Goal: Information Seeking & Learning: Learn about a topic

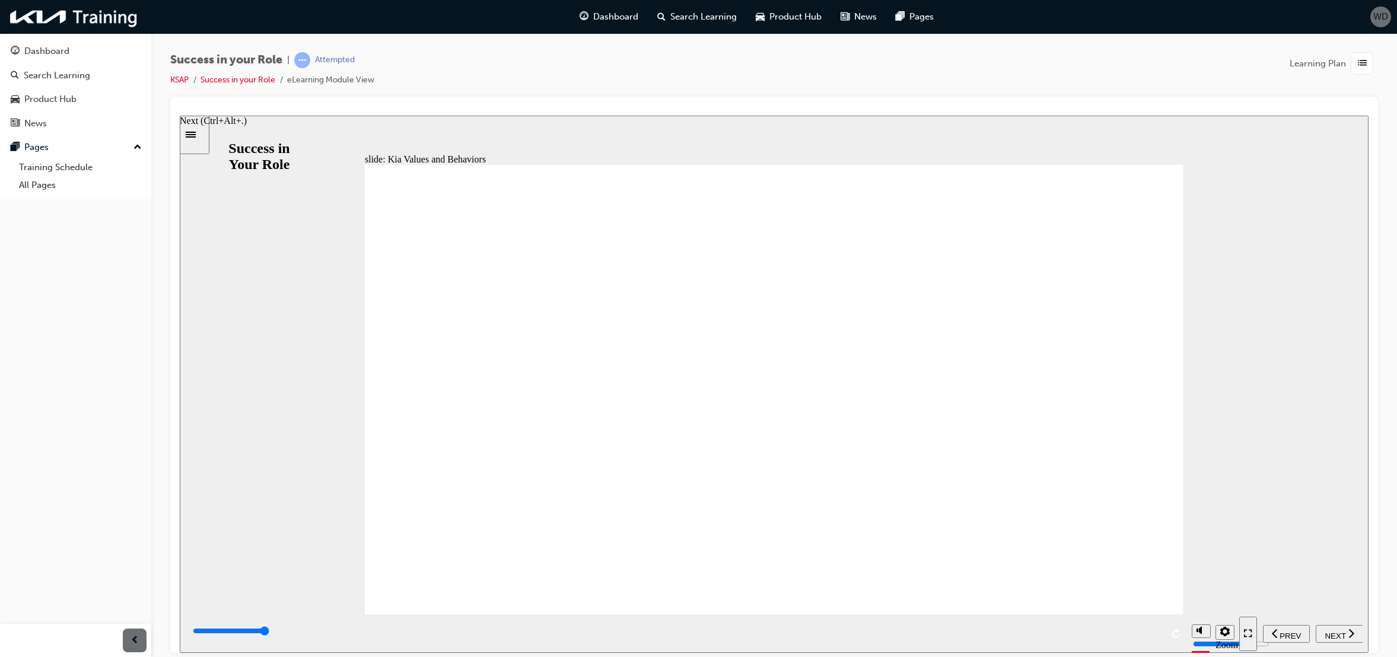
click at [1350, 634] on icon "next" at bounding box center [1351, 633] width 6 height 11
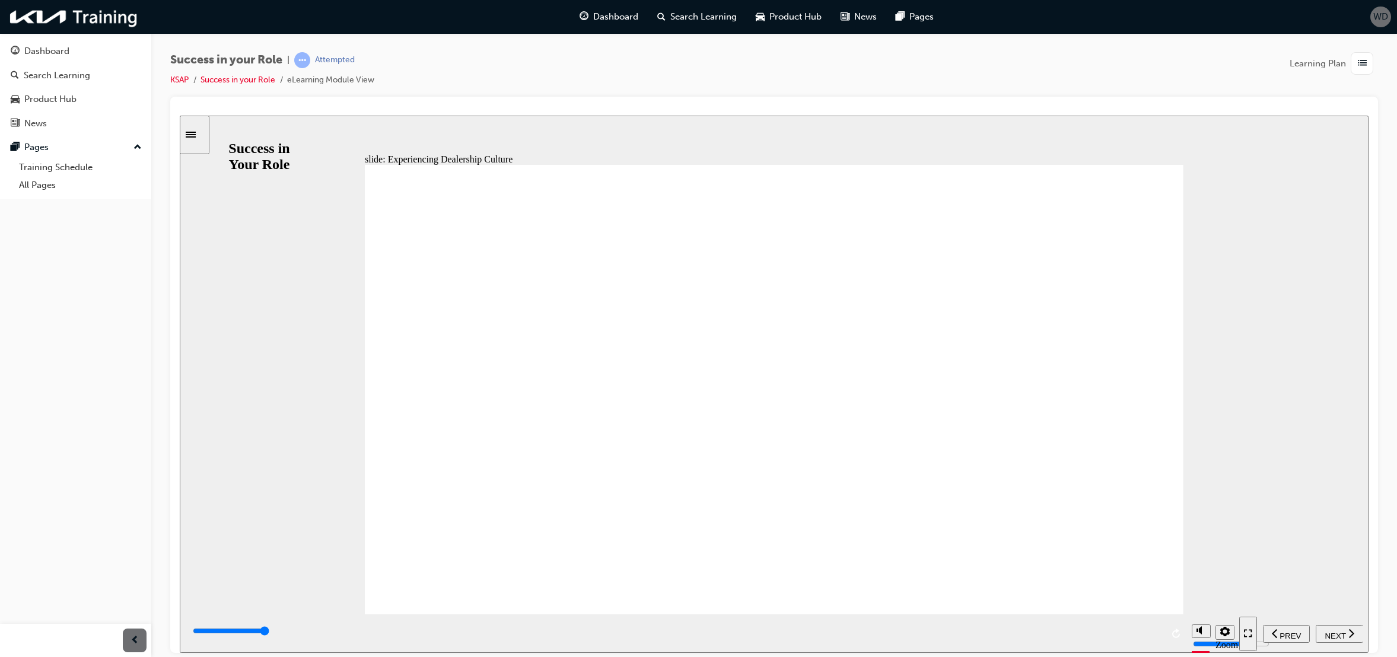
click at [1331, 631] on span "NEXT" at bounding box center [1335, 635] width 21 height 9
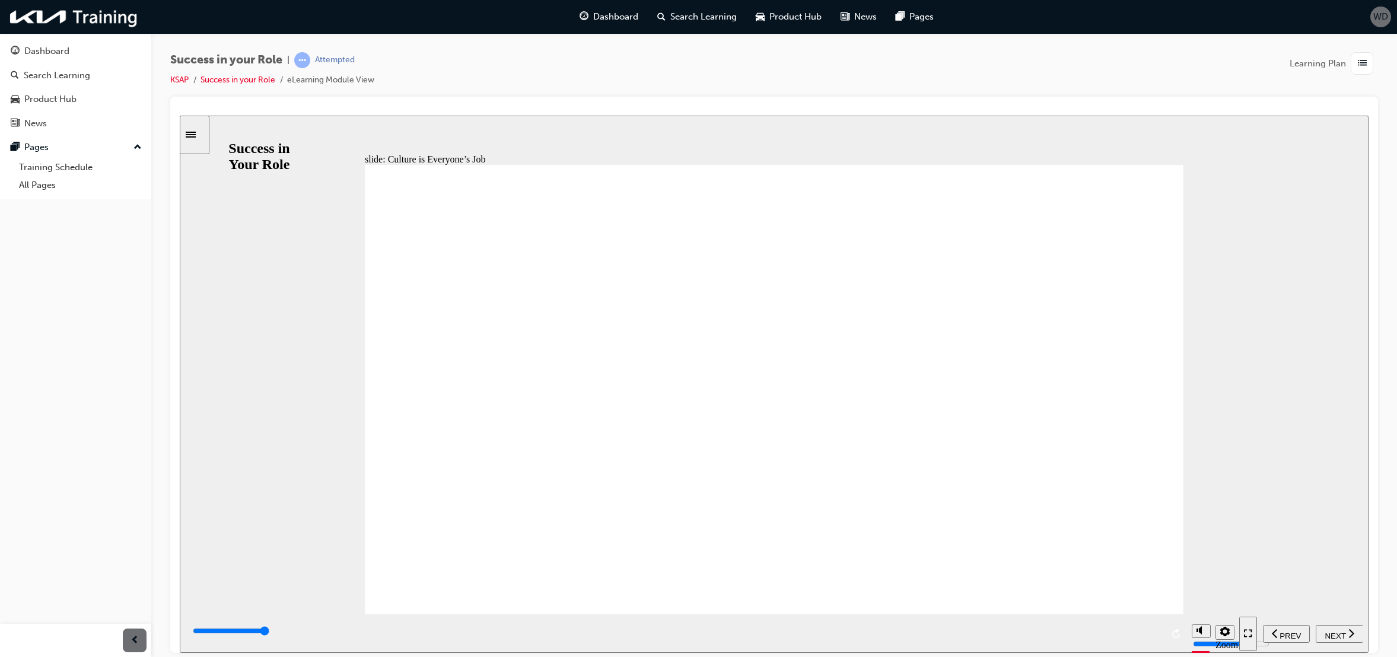
click at [1346, 642] on button "NEXT" at bounding box center [1339, 634] width 47 height 18
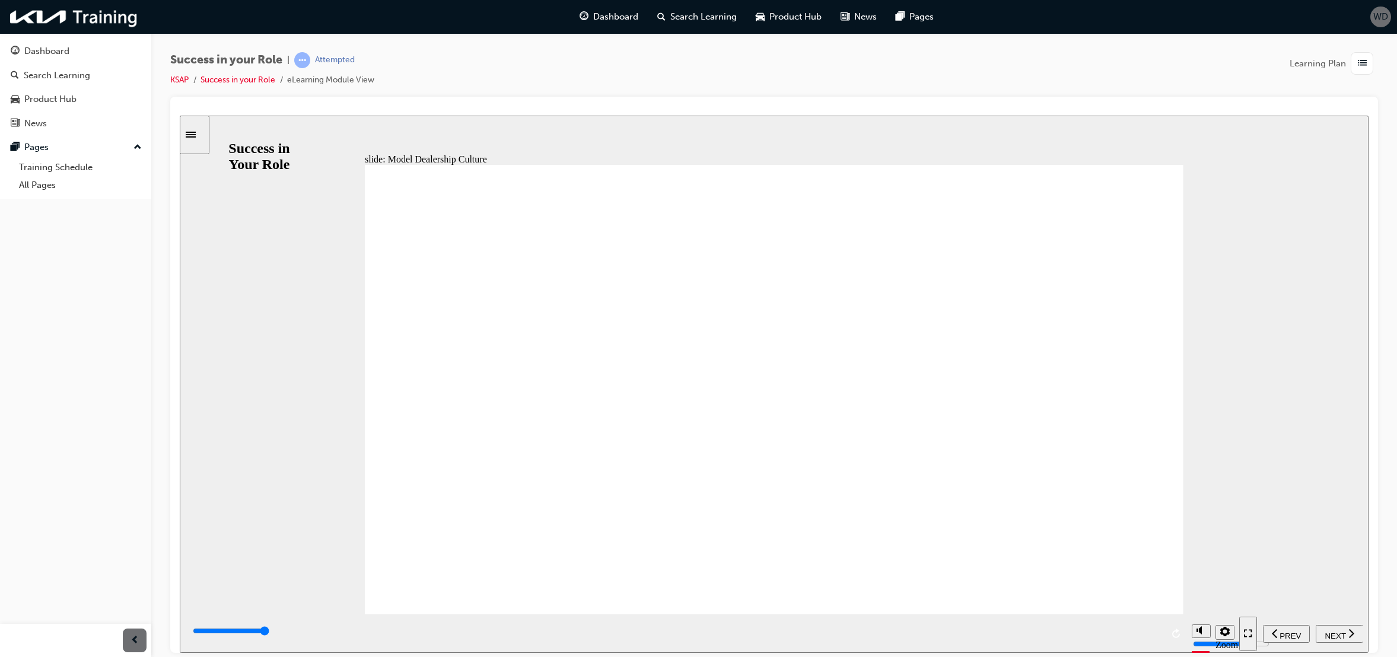
click at [1344, 631] on span "NEXT" at bounding box center [1335, 635] width 21 height 9
type input "9000"
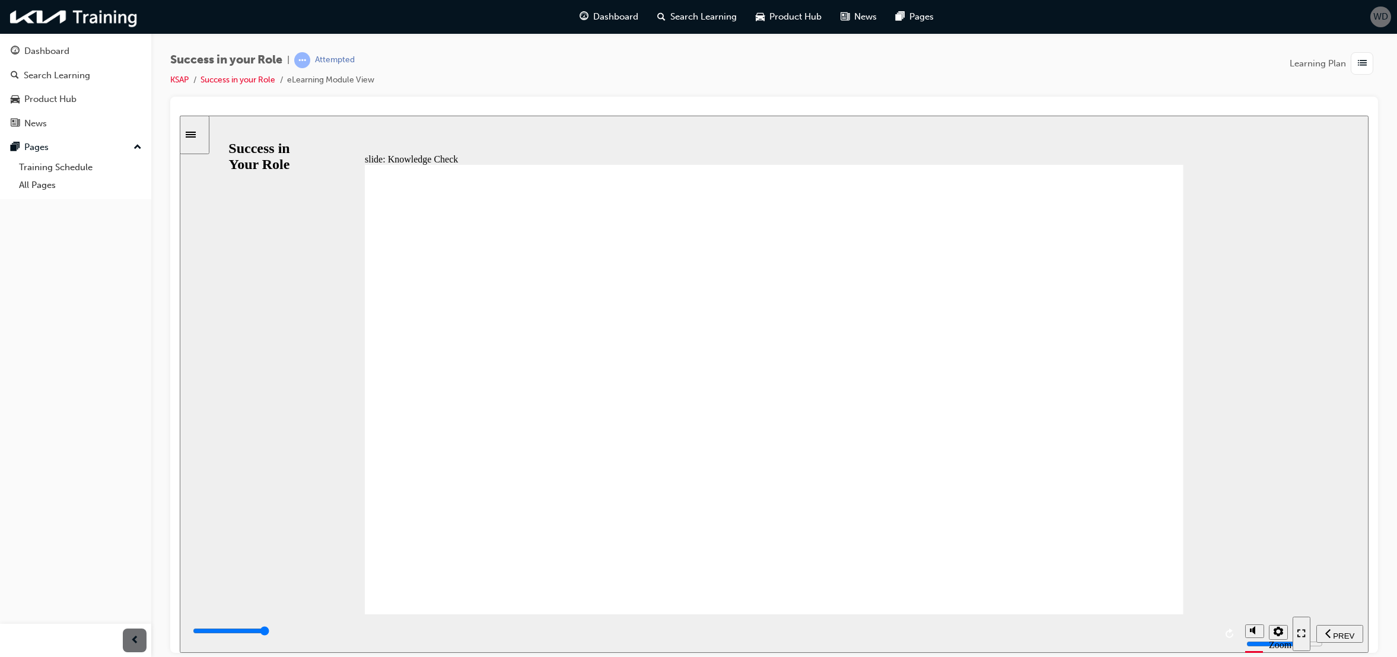
radio input "true"
drag, startPoint x: 1038, startPoint y: 497, endPoint x: 1029, endPoint y: 483, distance: 16.3
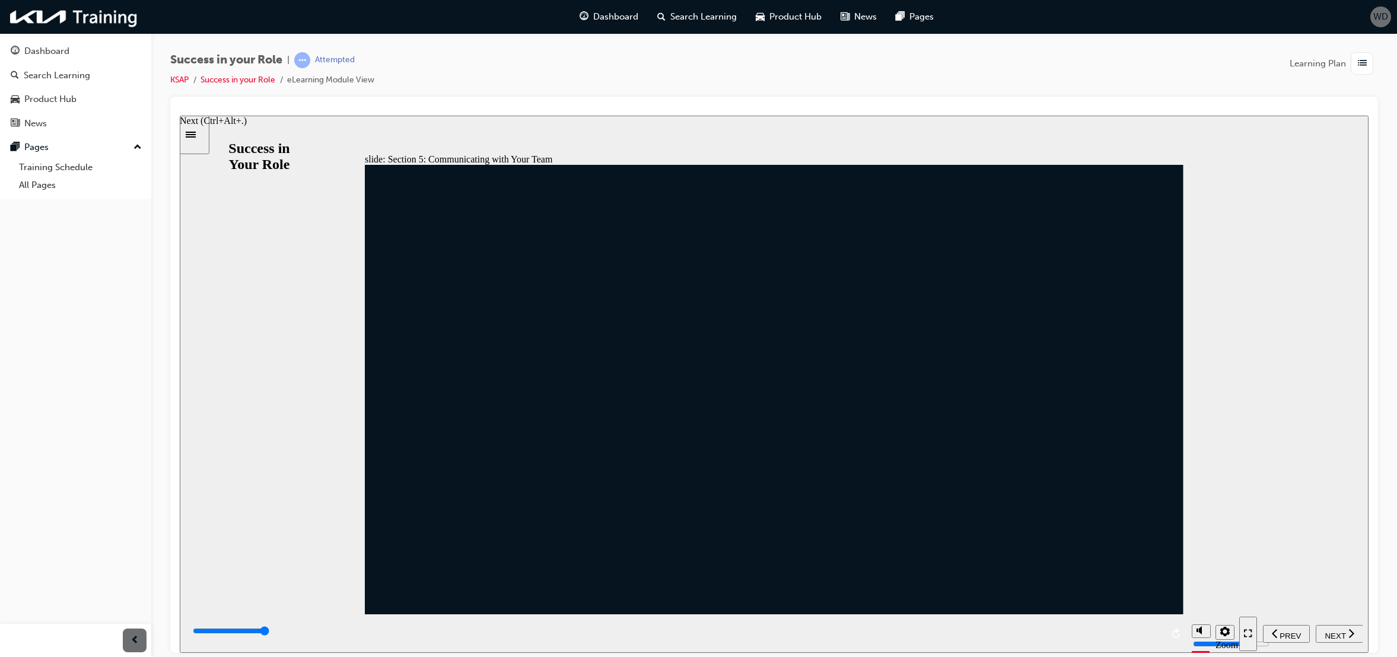
click at [1331, 636] on span "NEXT" at bounding box center [1335, 635] width 21 height 9
click at [1342, 639] on div "NEXT" at bounding box center [1340, 634] width 38 height 12
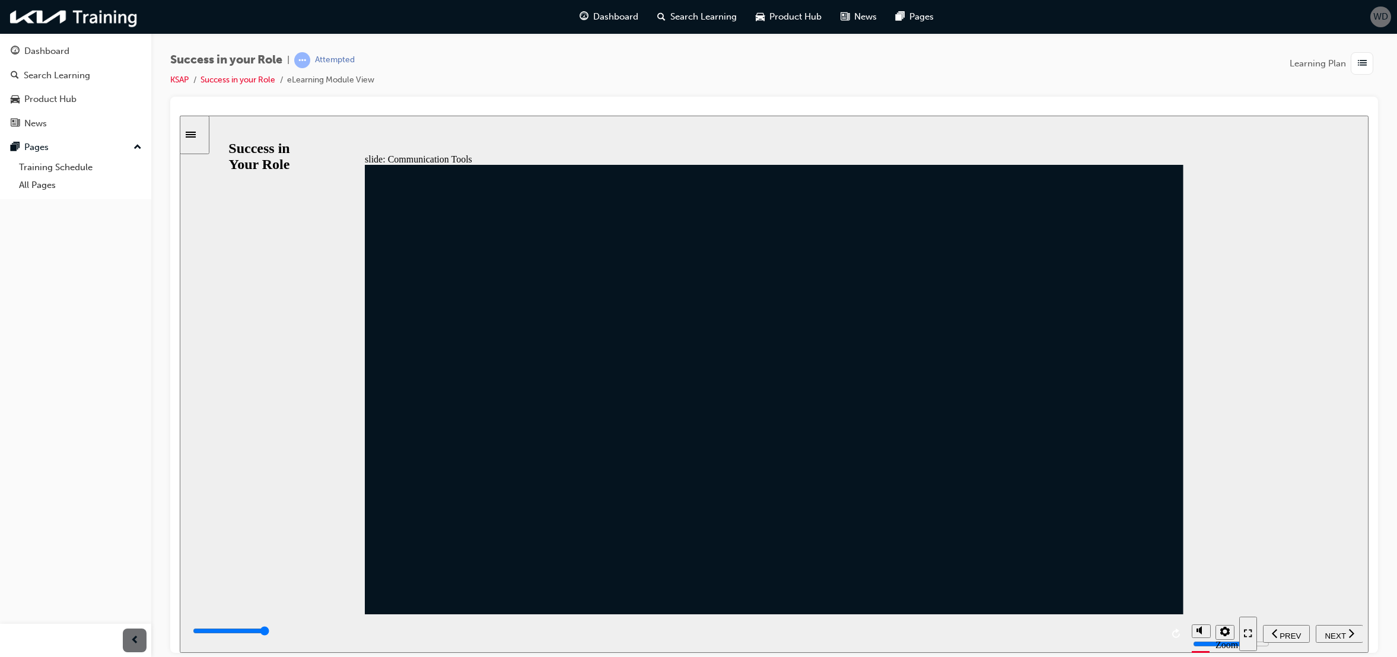
click at [1338, 633] on span "NEXT" at bounding box center [1335, 635] width 21 height 9
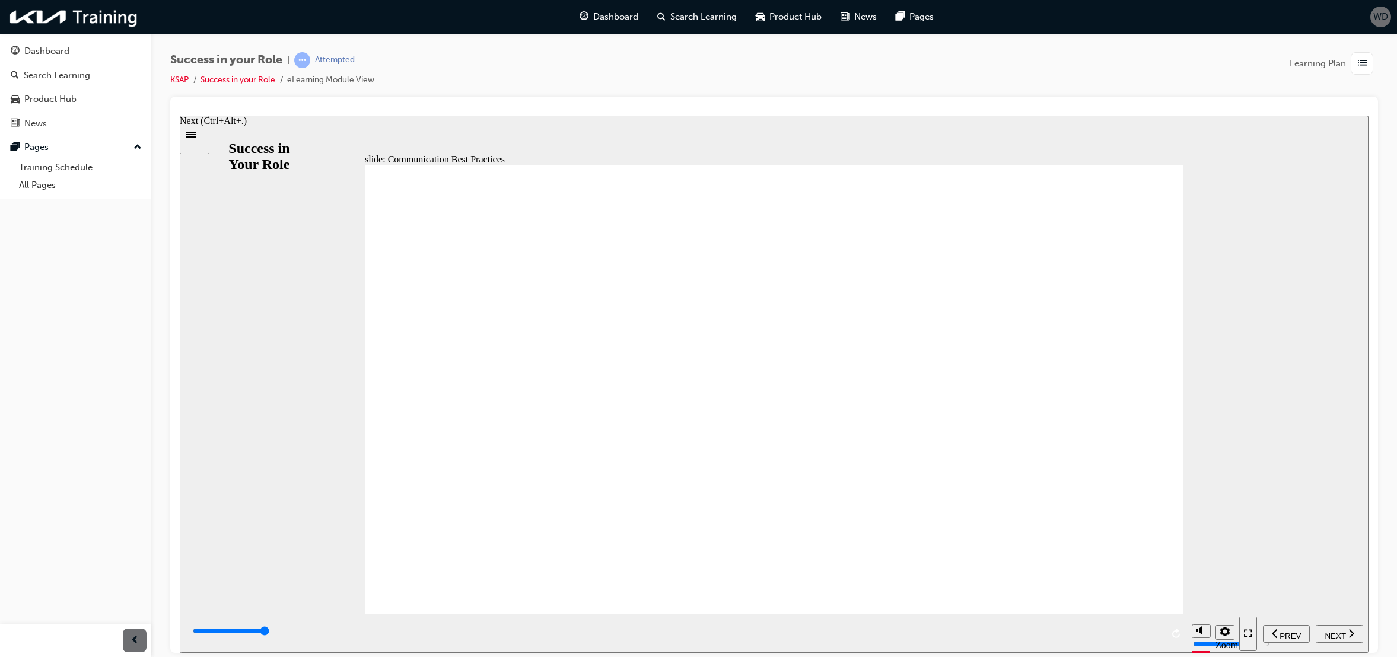
click at [1335, 632] on span "NEXT" at bounding box center [1335, 635] width 21 height 9
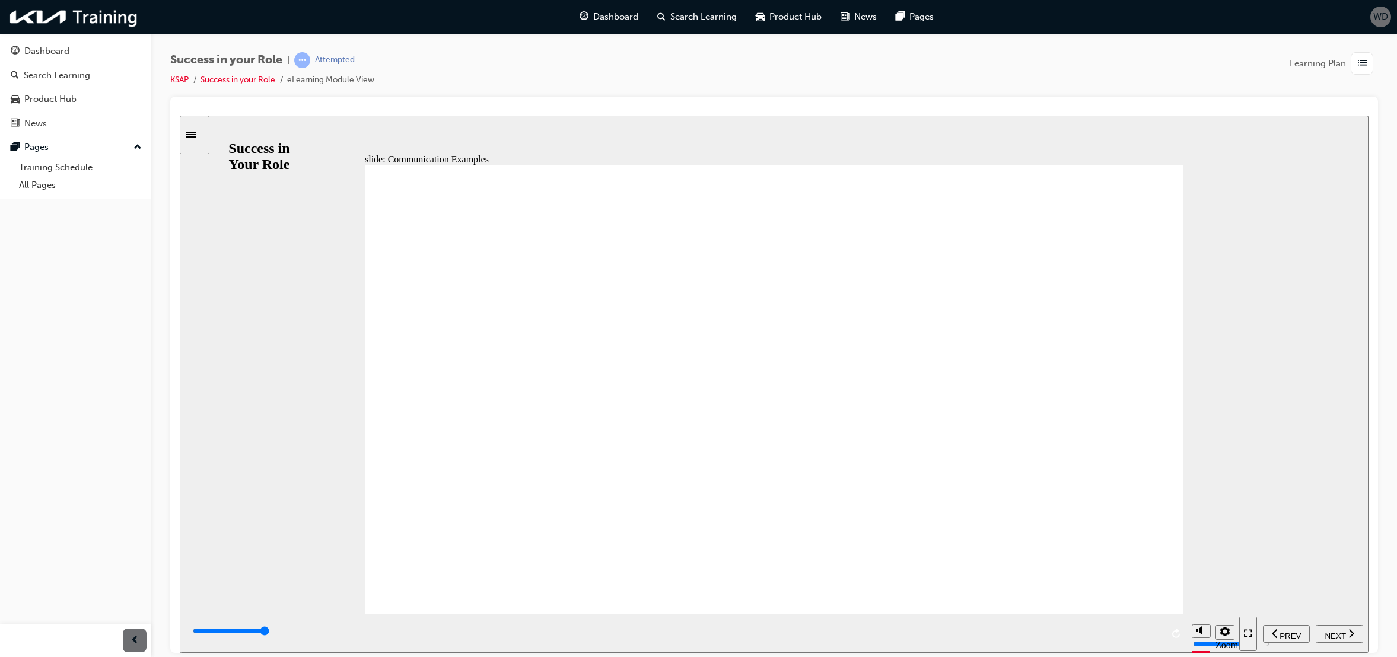
click at [1330, 628] on div "NEXT" at bounding box center [1340, 634] width 38 height 12
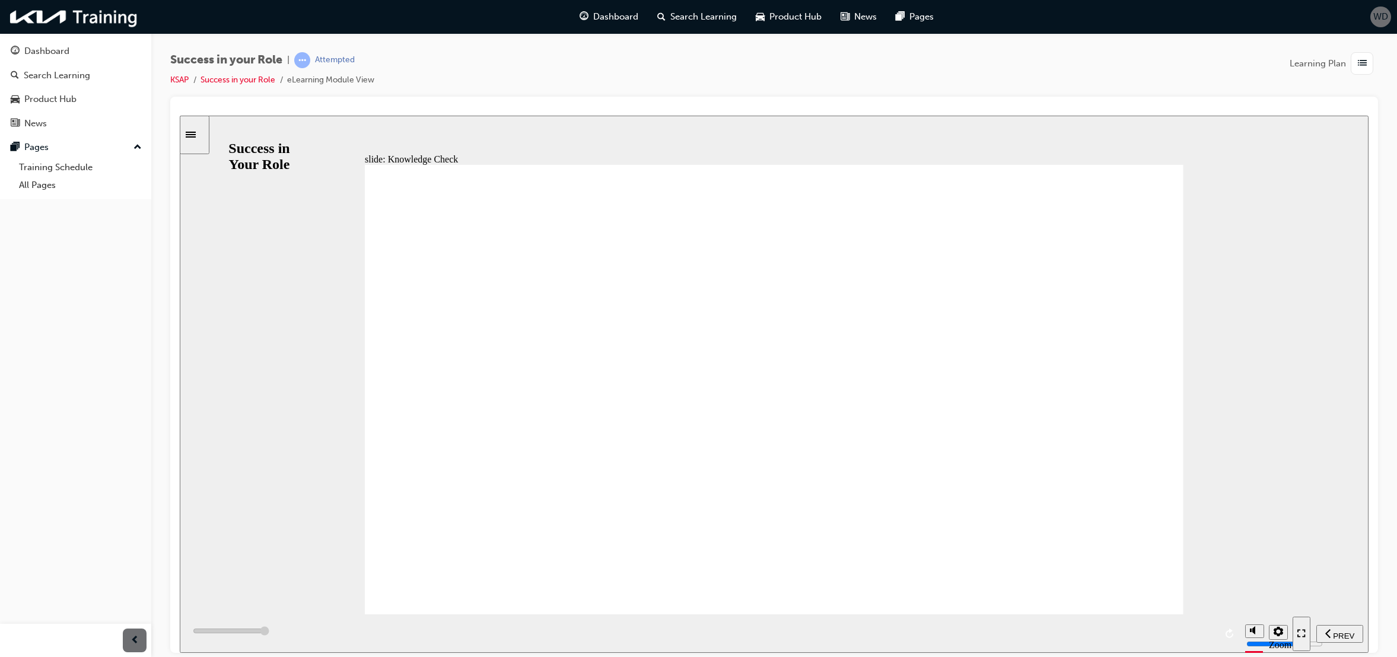
type input "6000"
radio input "true"
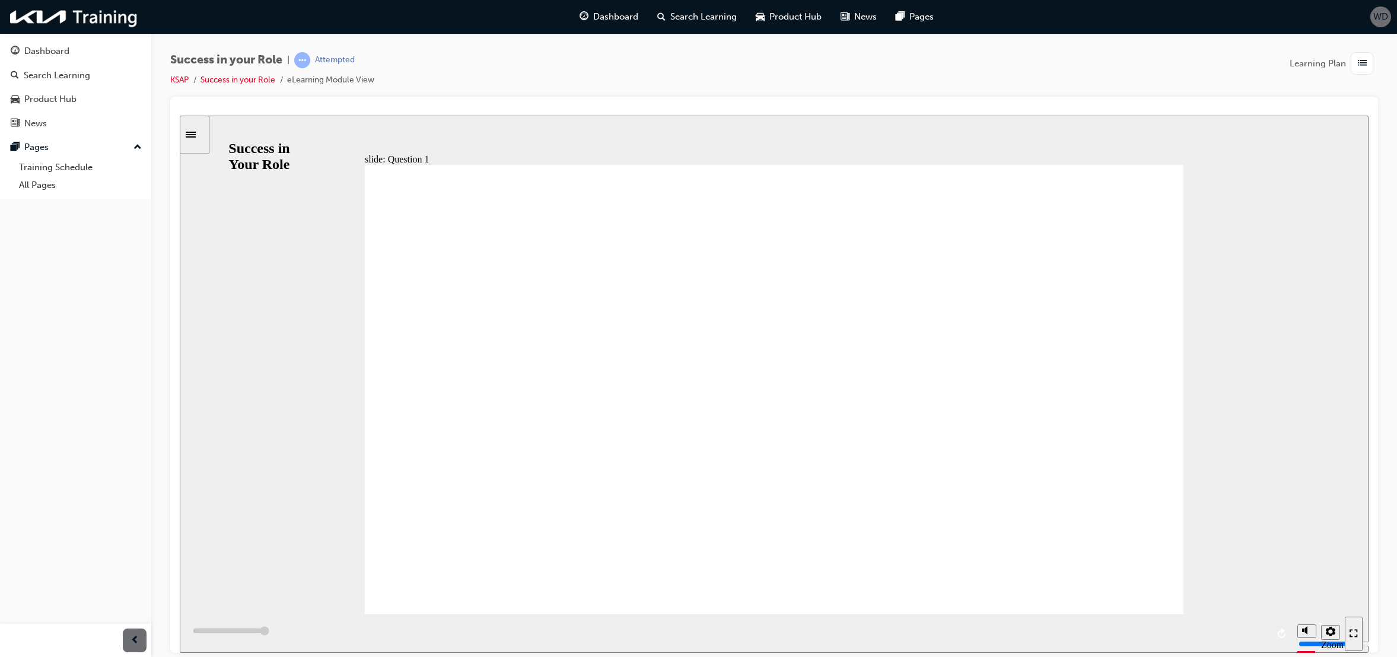
type input "6000"
radio input "true"
type input "6000"
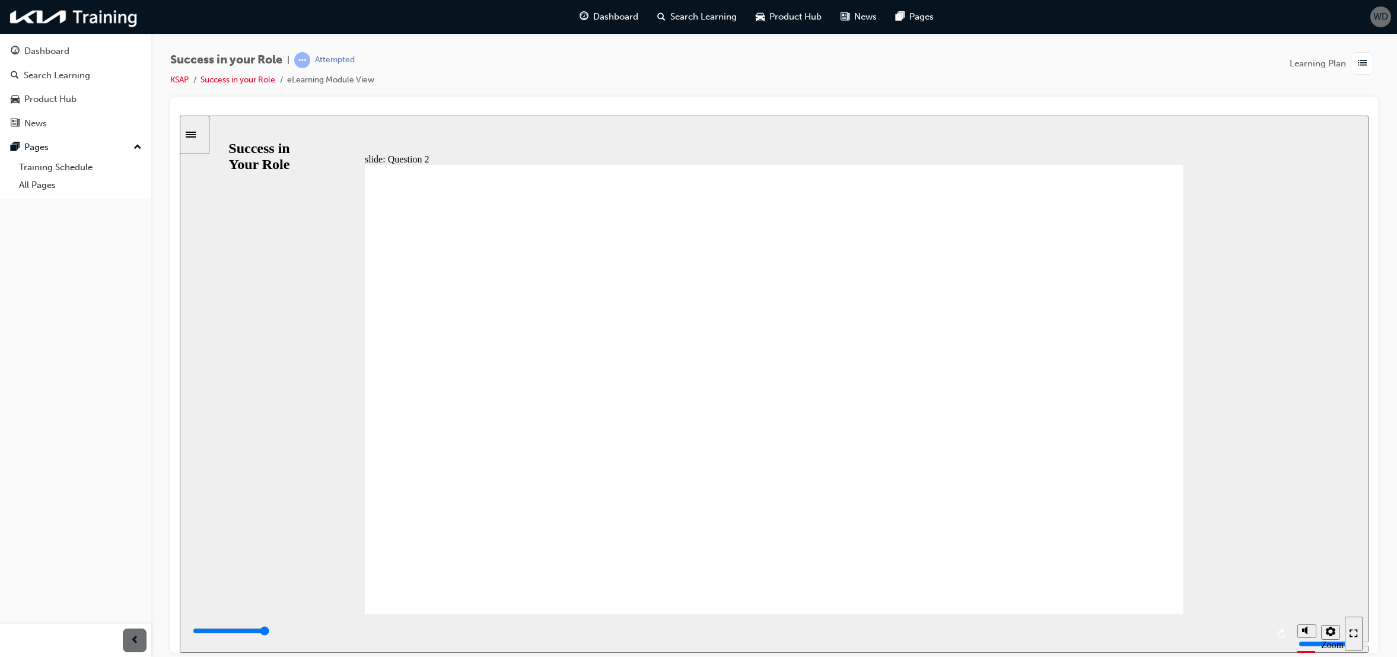
radio input "true"
type input "6000"
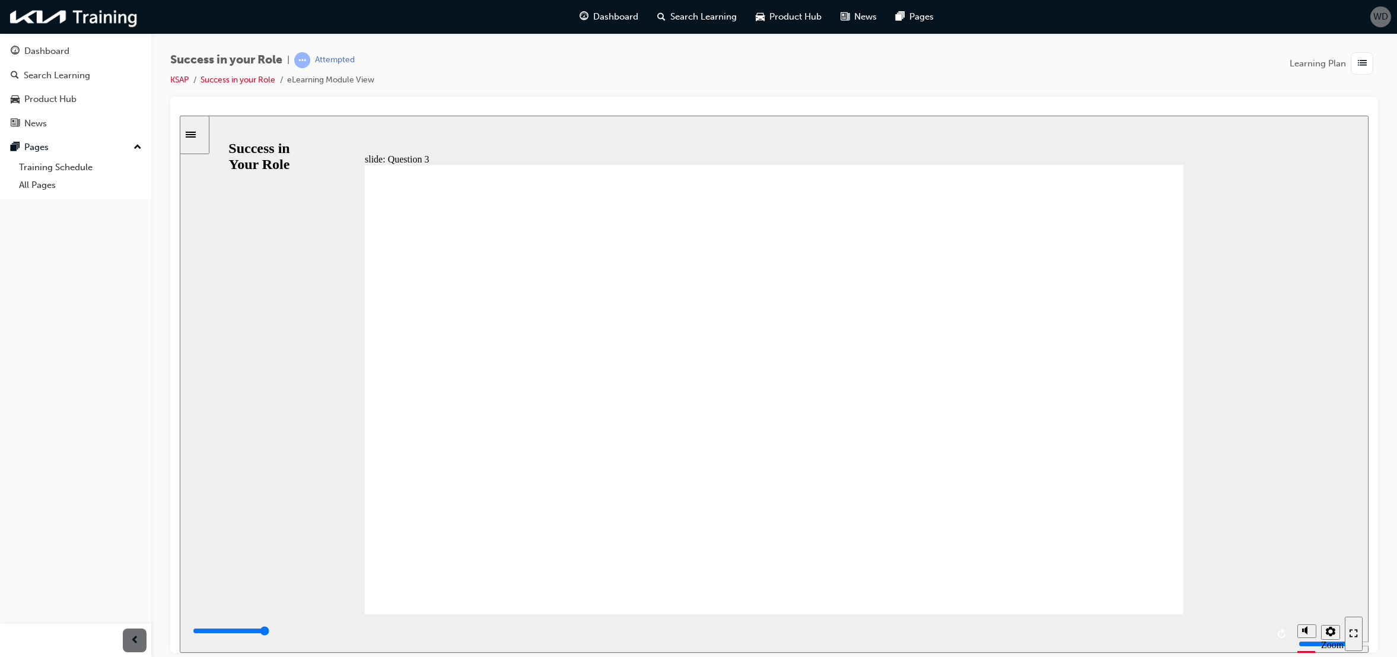
radio input "true"
type input "6000"
radio input "true"
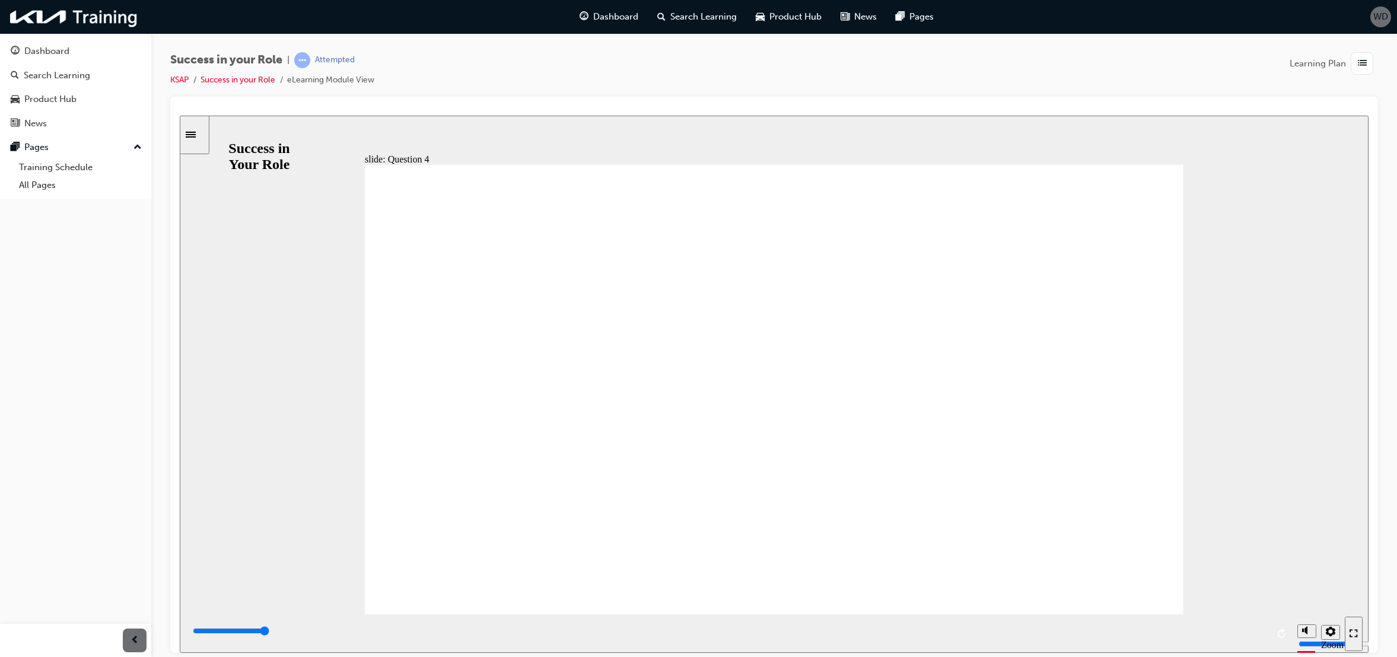
type input "6000"
radio input "true"
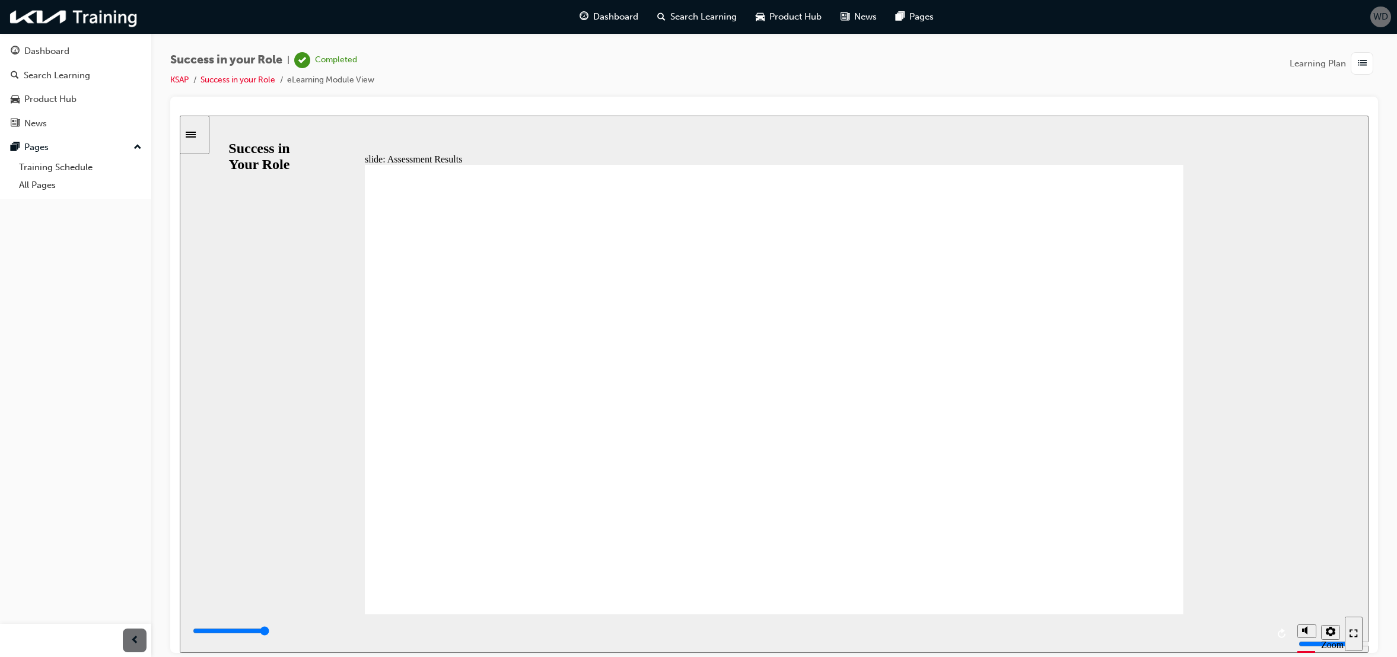
type input "7000"
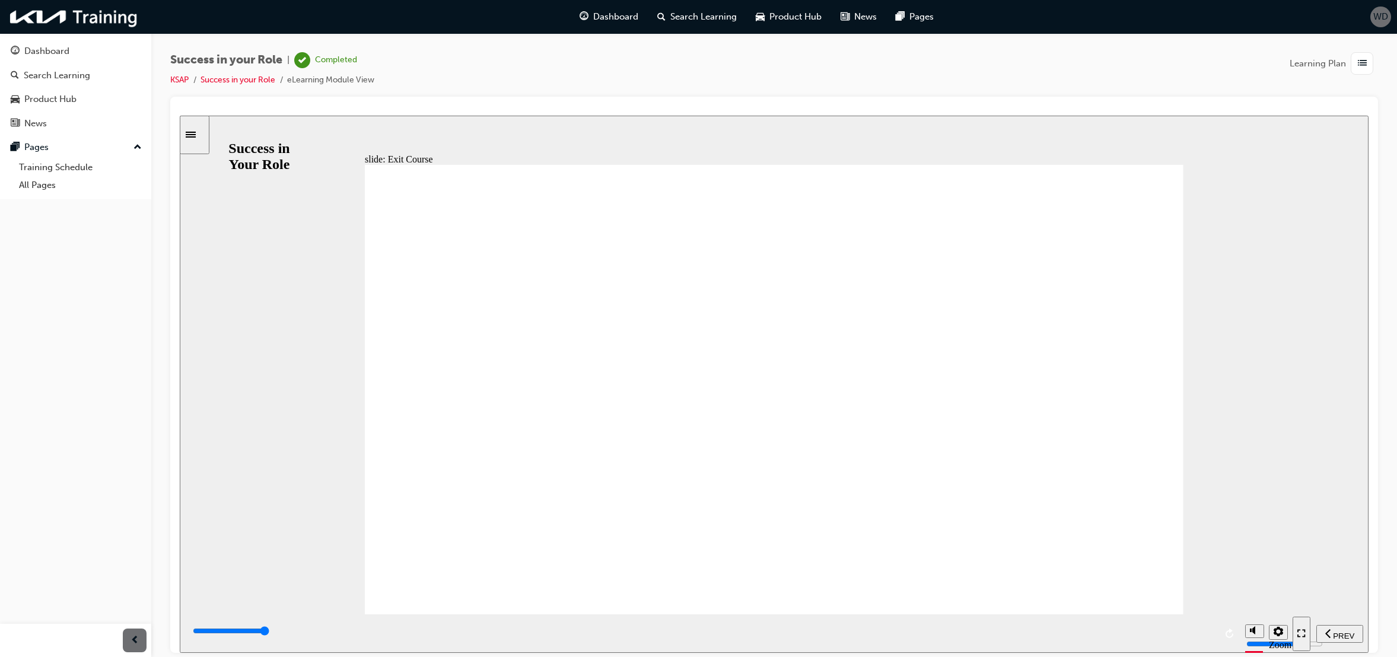
drag, startPoint x: 1100, startPoint y: 571, endPoint x: 1098, endPoint y: 581, distance: 10.4
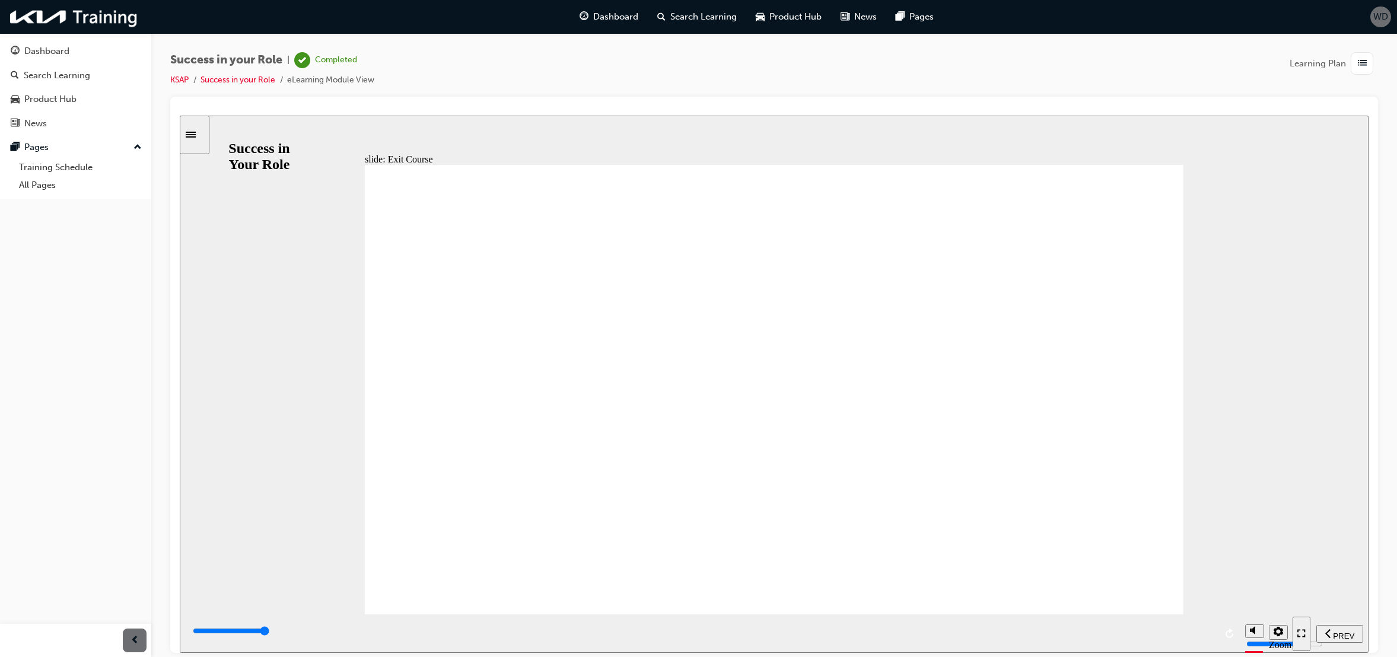
click at [1299, 530] on div "slide: Exit Course Line 1 Rectangle 1 Freeform 1 Freeform You have successfully…" at bounding box center [774, 383] width 1189 height 537
click at [1367, 62] on div "button" at bounding box center [1362, 63] width 23 height 23
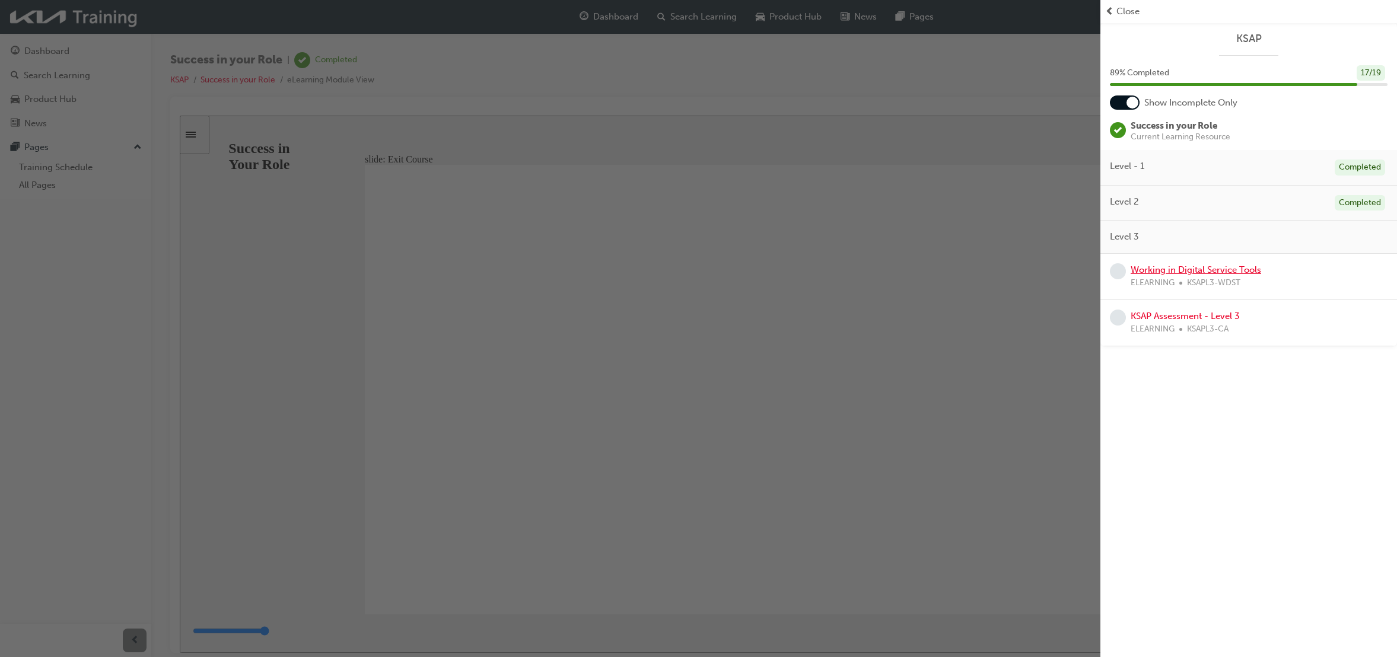
click at [1195, 273] on link "Working in Digital Service Tools" at bounding box center [1196, 270] width 131 height 11
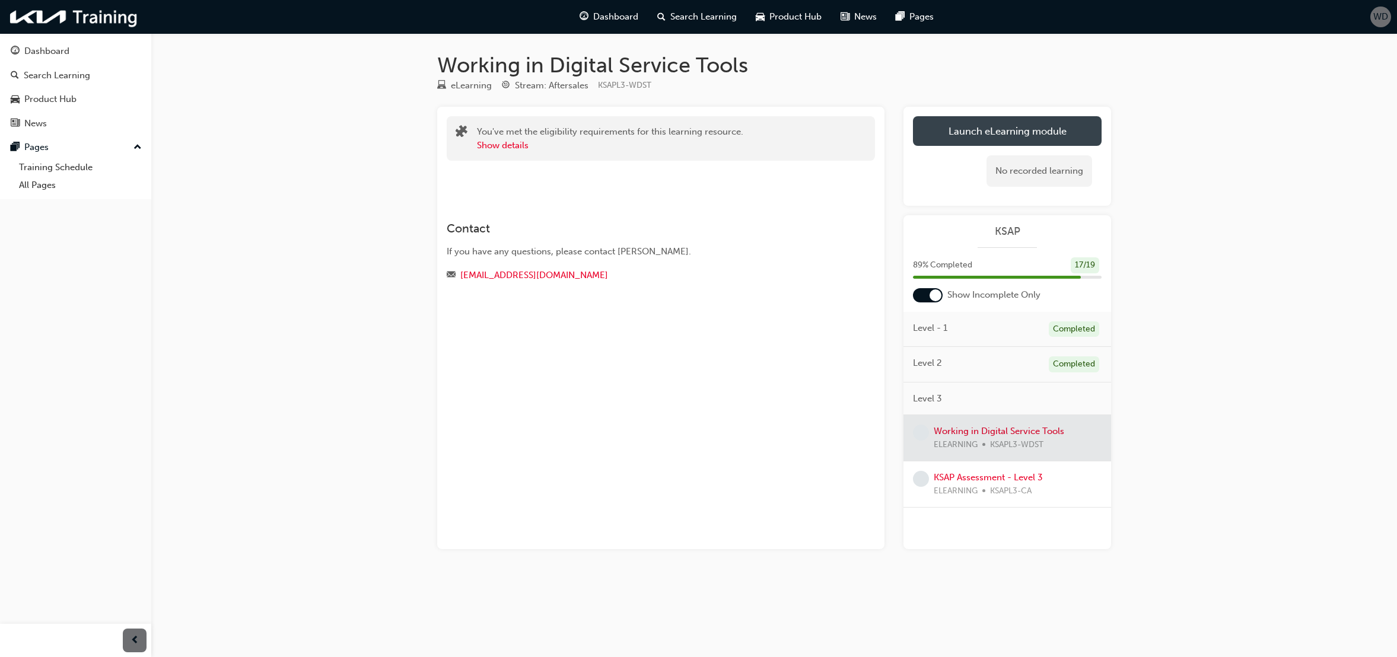
click at [1058, 138] on link "Launch eLearning module" at bounding box center [1007, 131] width 189 height 30
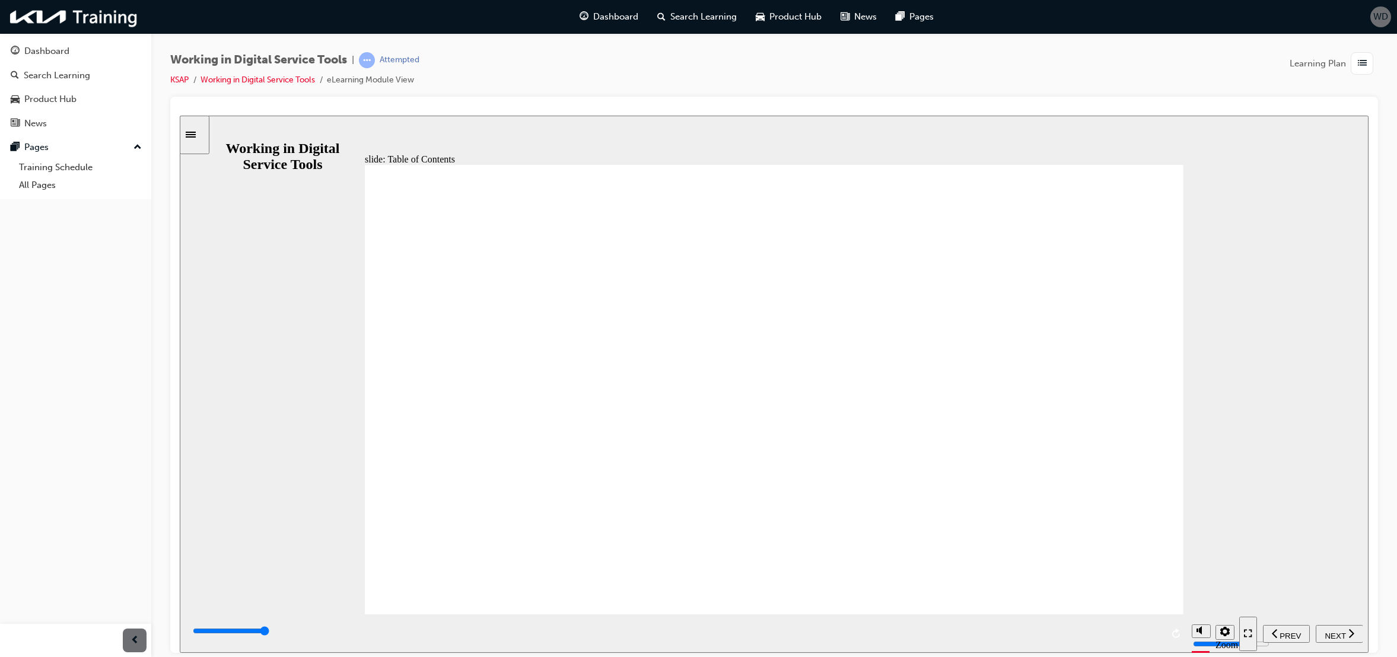
drag, startPoint x: 616, startPoint y: 320, endPoint x: 556, endPoint y: 318, distance: 59.4
click at [1338, 643] on nav "PREV NEXT SUBMIT" at bounding box center [1300, 633] width 123 height 39
click at [1335, 637] on span "NEXT" at bounding box center [1335, 635] width 21 height 9
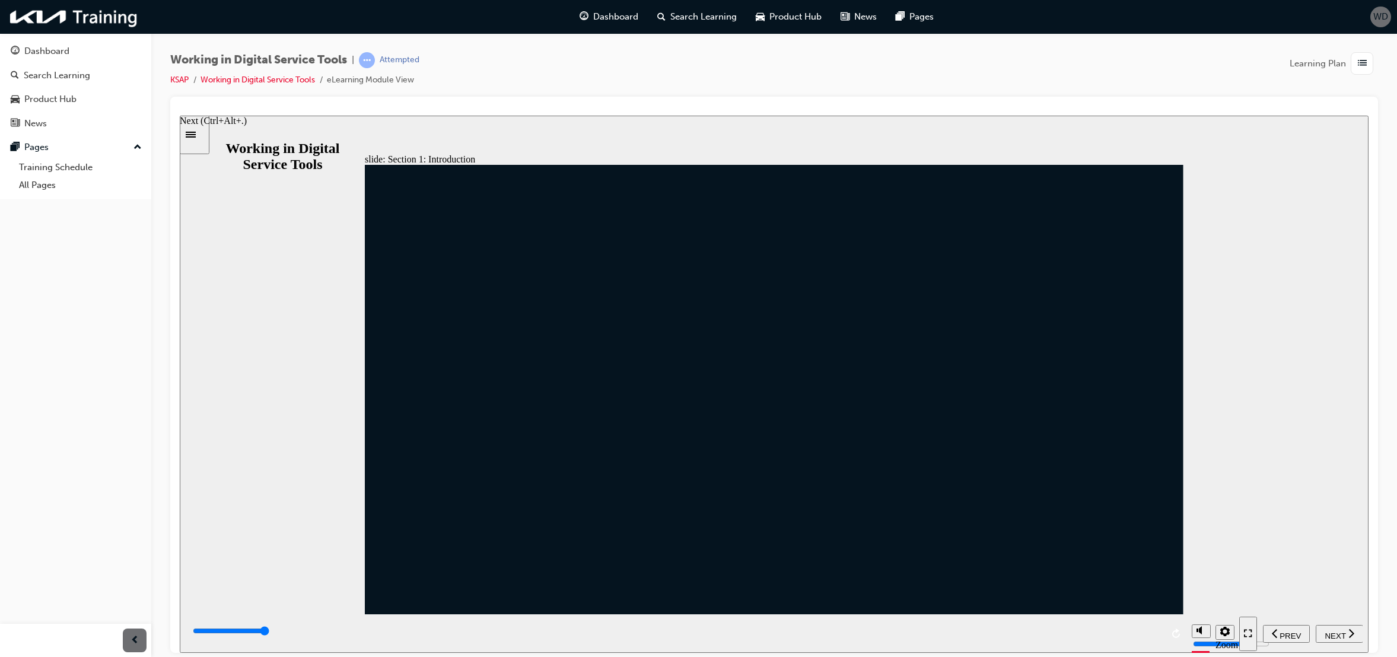
click at [1348, 634] on icon "next" at bounding box center [1351, 633] width 6 height 11
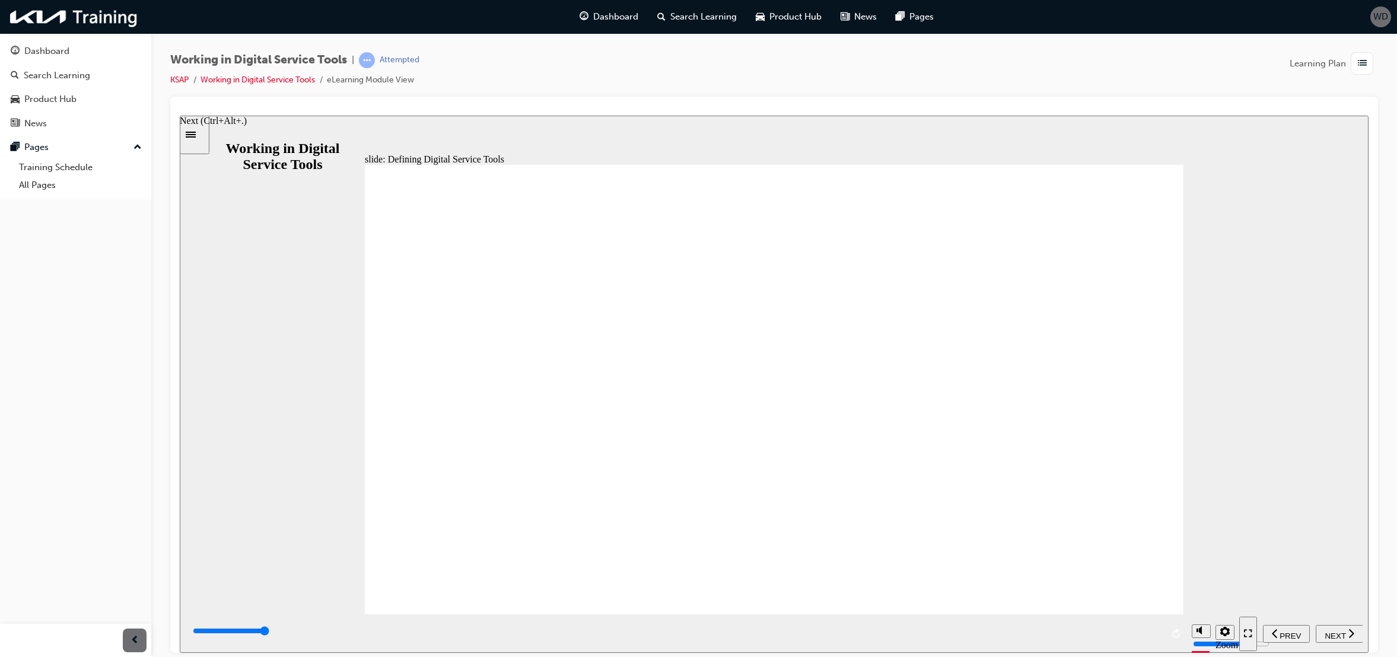
click at [1329, 631] on span "NEXT" at bounding box center [1335, 635] width 21 height 9
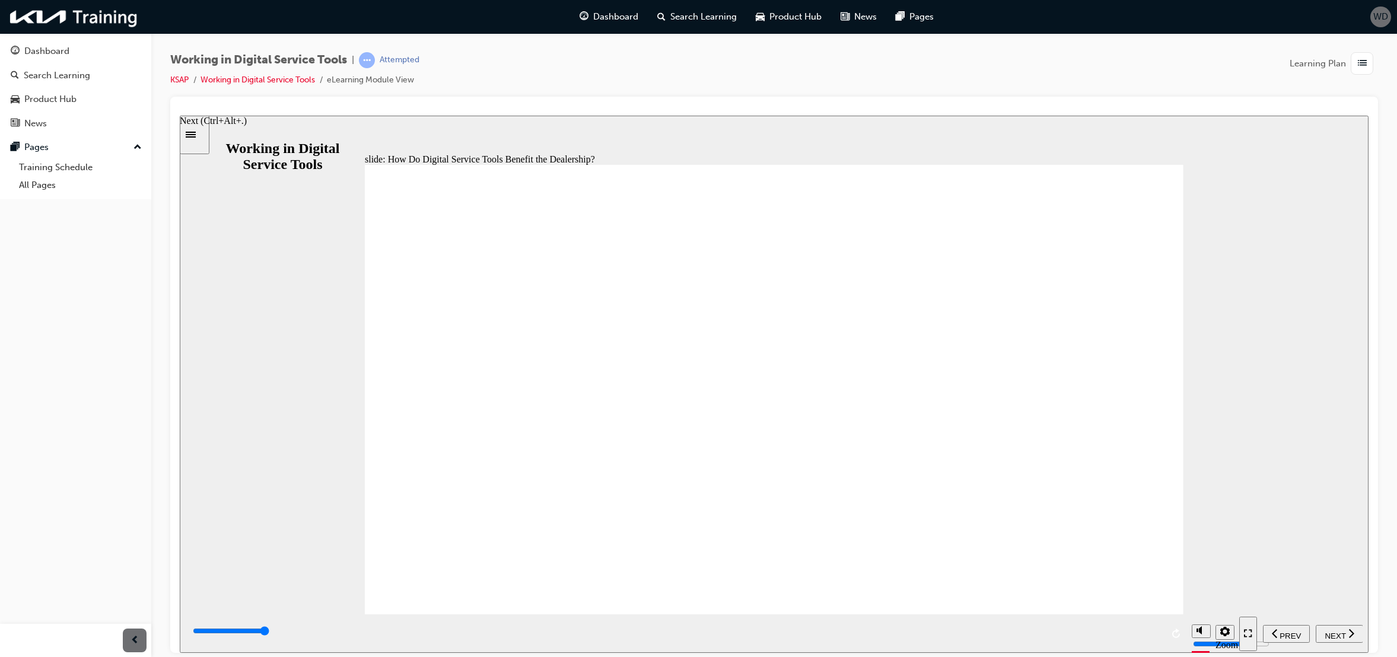
click at [1332, 637] on span "NEXT" at bounding box center [1335, 635] width 21 height 9
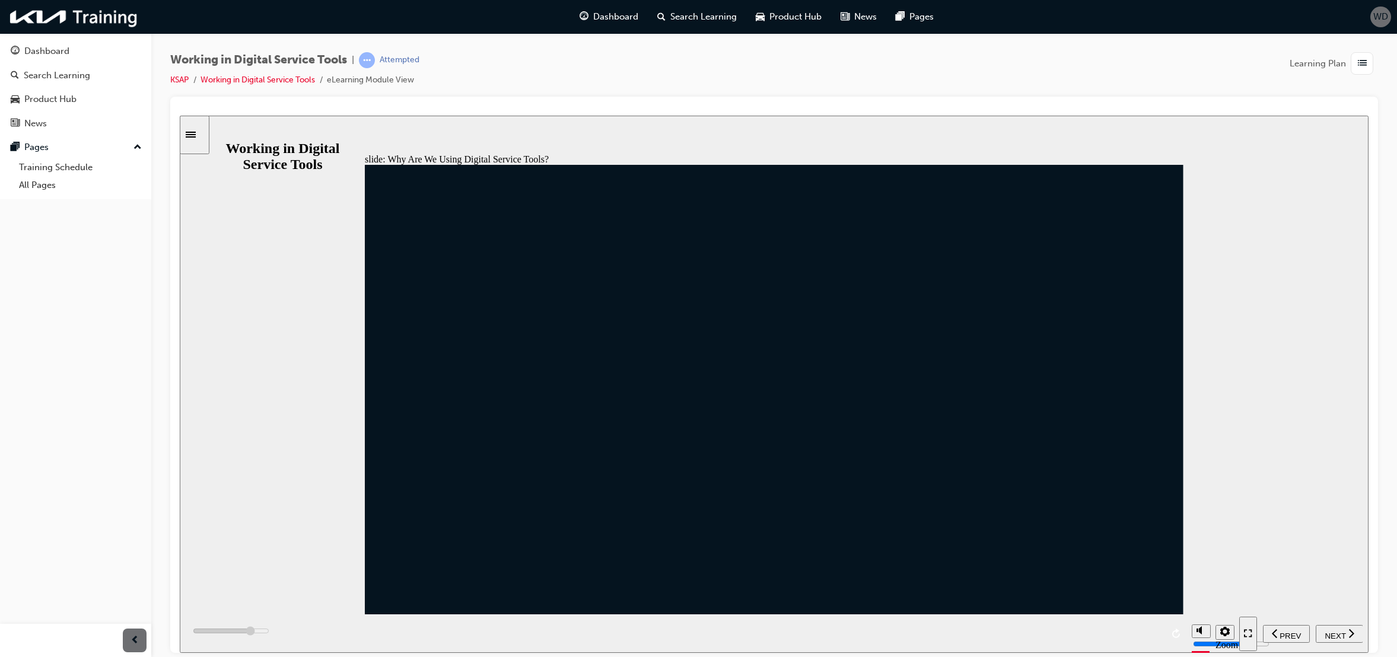
click at [1339, 637] on span "NEXT" at bounding box center [1335, 635] width 21 height 9
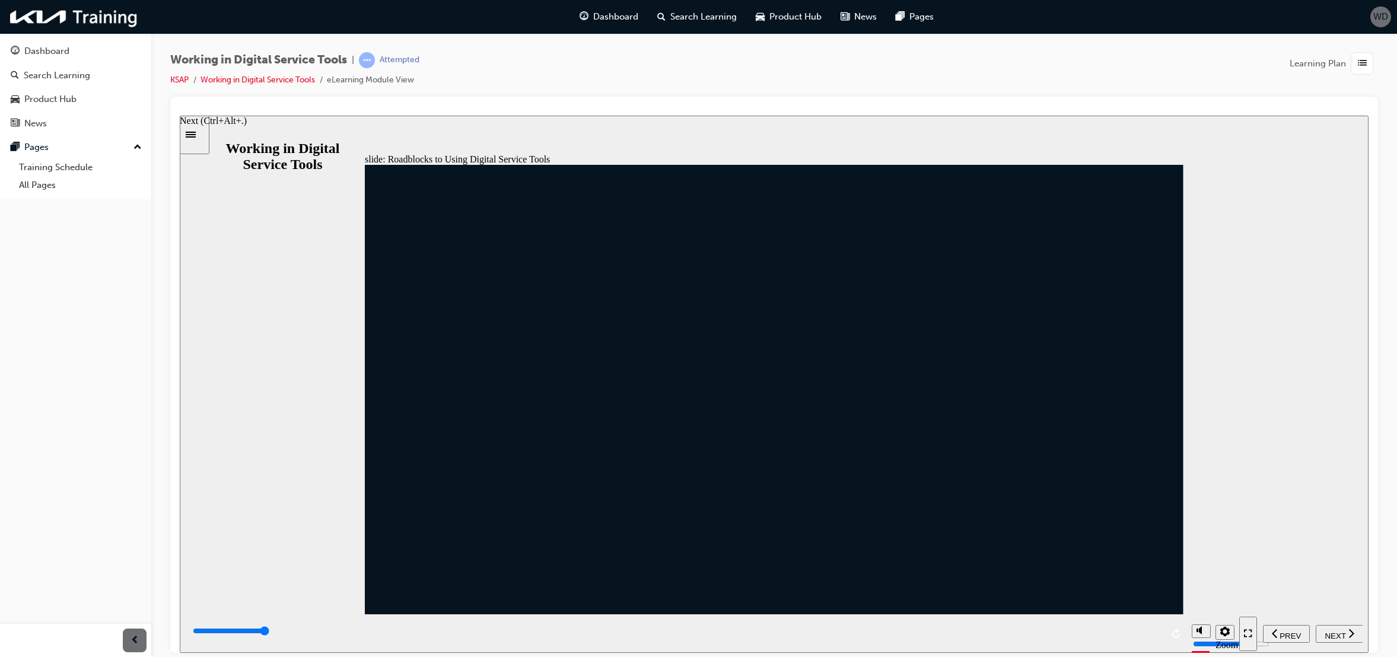
click at [1329, 632] on span "NEXT" at bounding box center [1335, 635] width 21 height 9
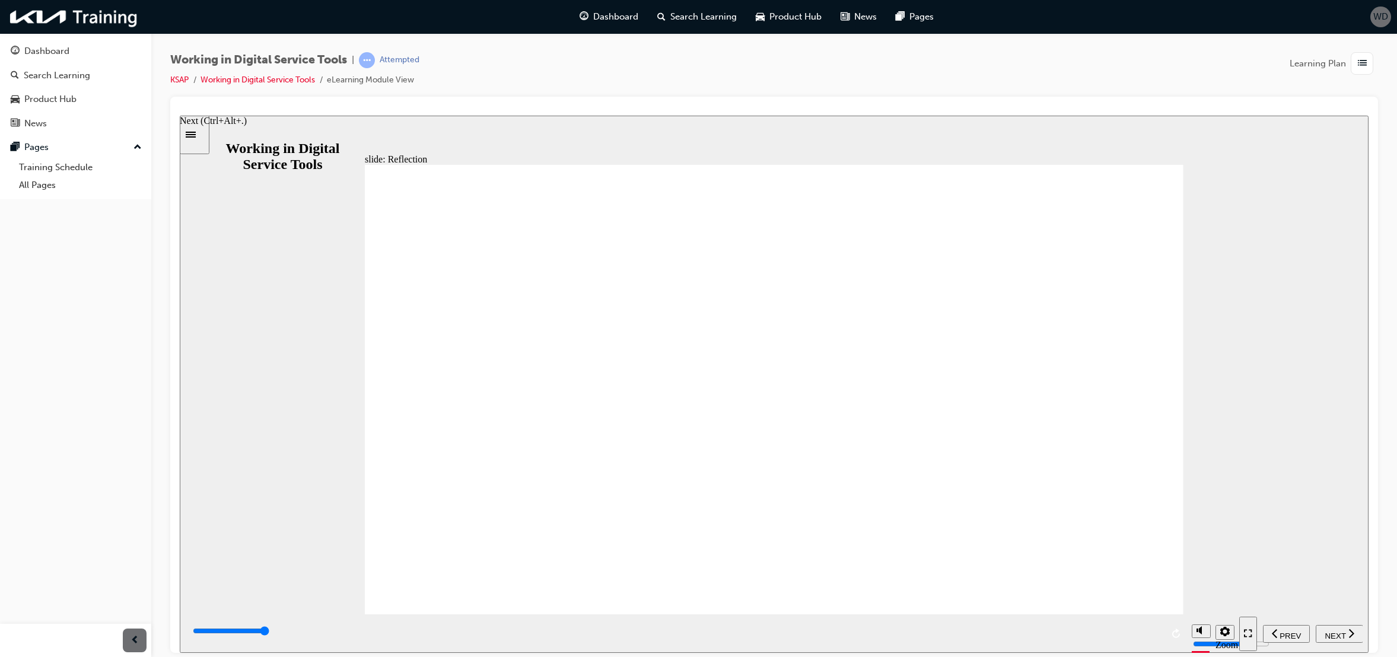
click at [1332, 634] on span "NEXT" at bounding box center [1335, 635] width 21 height 9
click at [1334, 634] on span "NEXT" at bounding box center [1335, 635] width 21 height 9
click at [1334, 631] on span "NEXT" at bounding box center [1335, 635] width 21 height 9
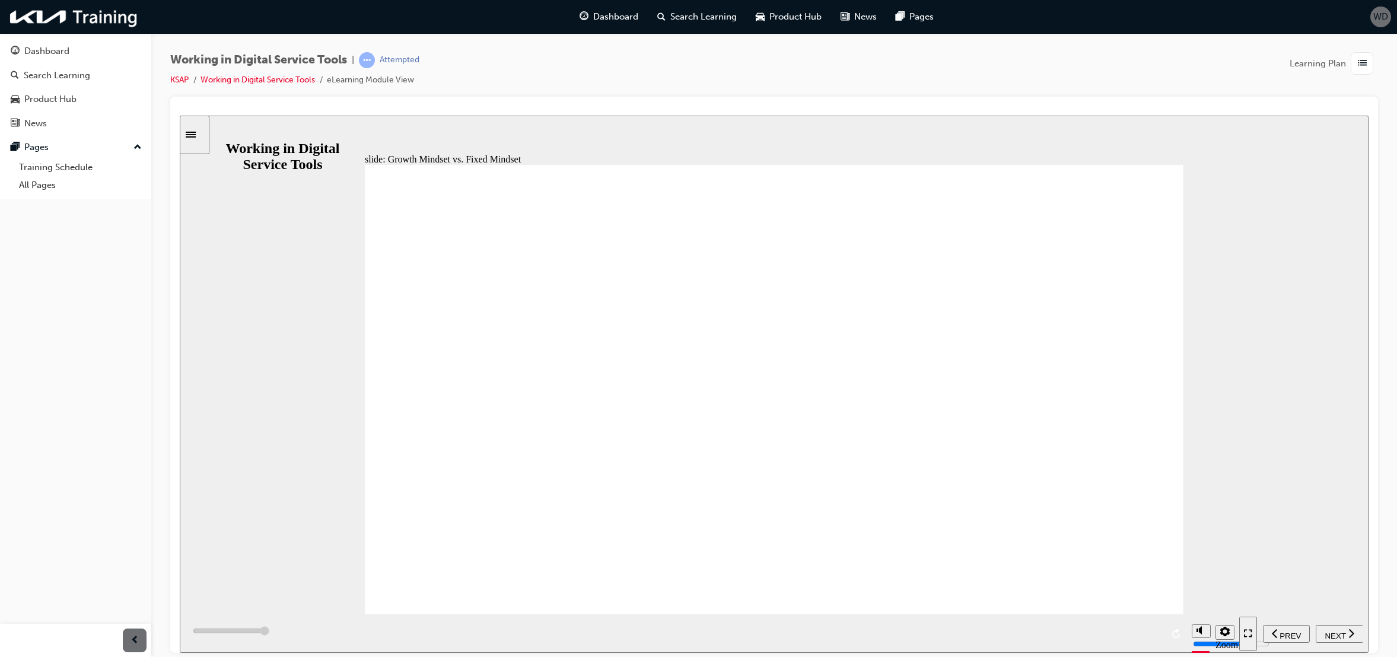
drag, startPoint x: 619, startPoint y: 313, endPoint x: 615, endPoint y: 326, distance: 13.5
click at [1337, 633] on span "NEXT" at bounding box center [1335, 635] width 21 height 9
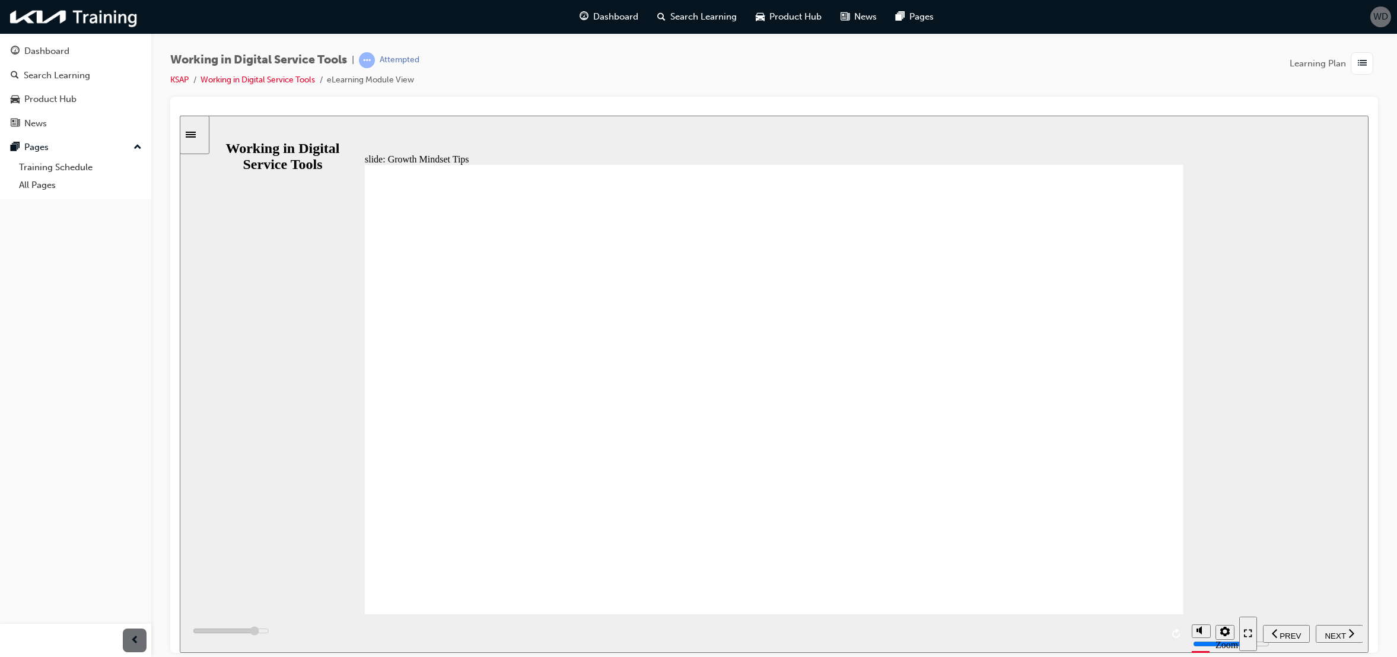
drag, startPoint x: 591, startPoint y: 347, endPoint x: 594, endPoint y: 352, distance: 6.4
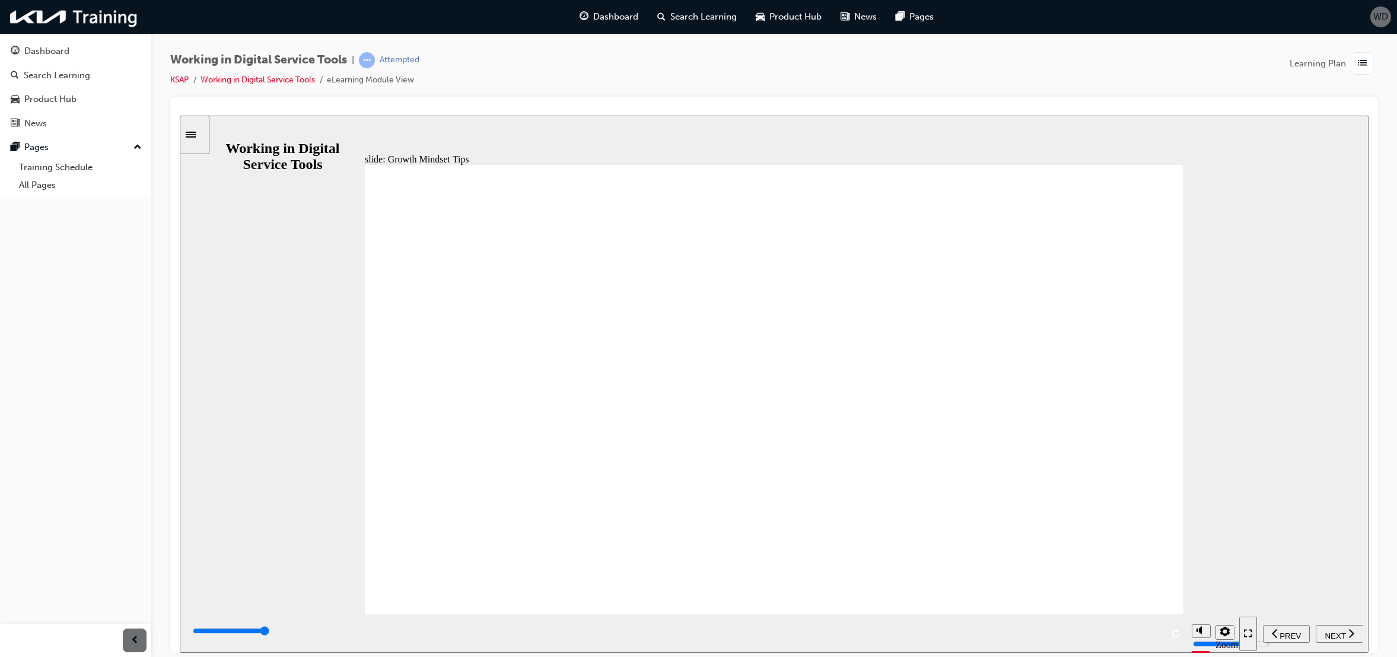
click at [1333, 632] on span "NEXT" at bounding box center [1335, 635] width 21 height 9
type input "7000"
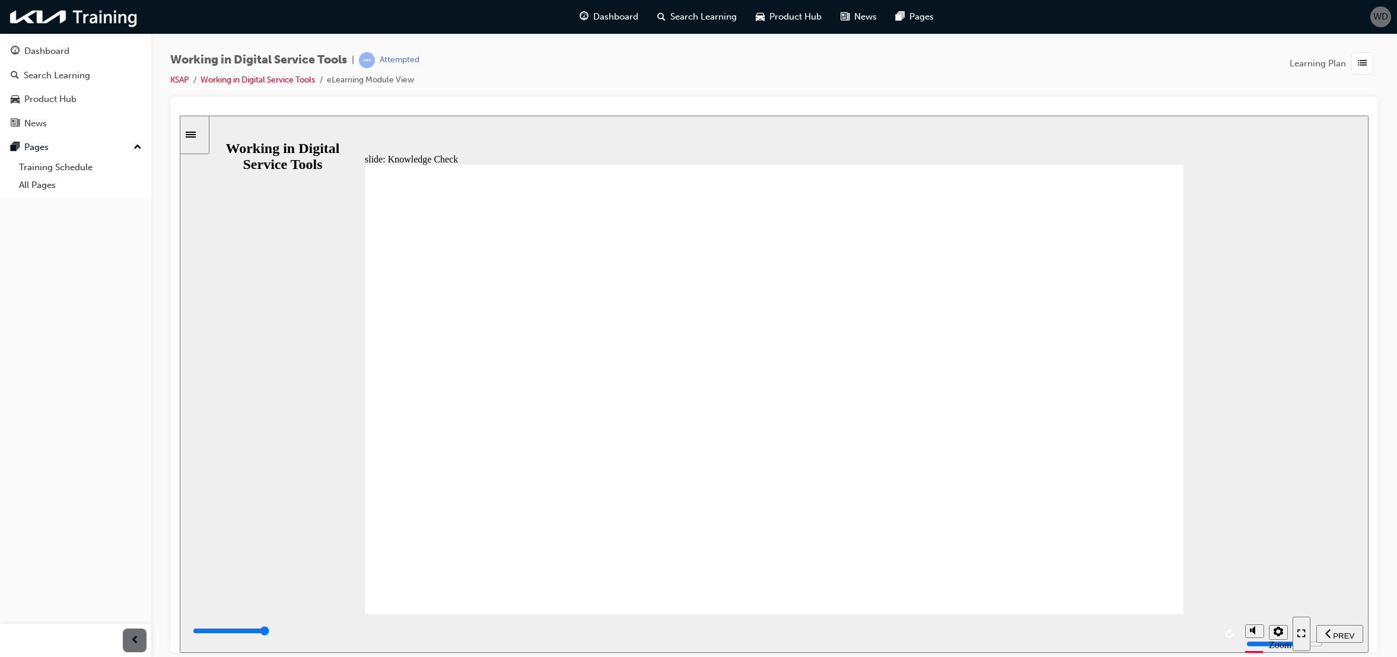
radio input "true"
drag, startPoint x: 1114, startPoint y: 562, endPoint x: 1106, endPoint y: 565, distance: 8.8
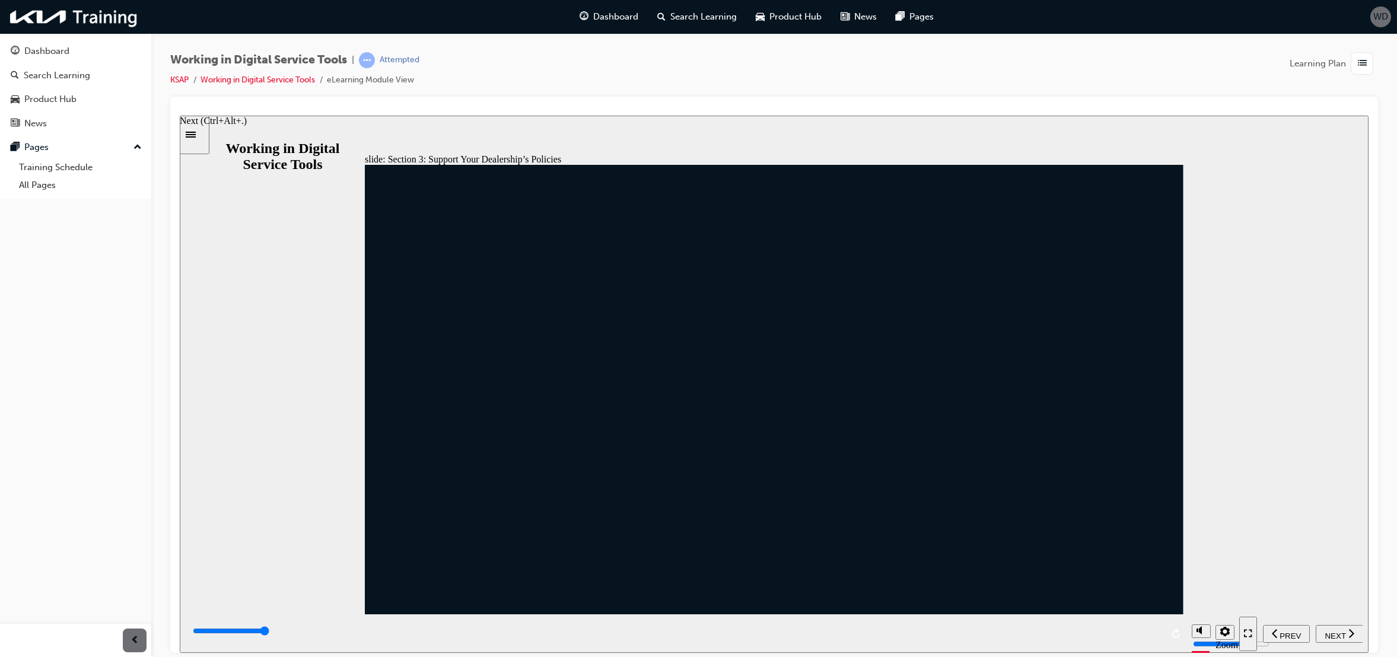
click at [1353, 634] on icon "next" at bounding box center [1350, 632] width 5 height 9
drag, startPoint x: 762, startPoint y: 433, endPoint x: 761, endPoint y: 448, distance: 14.9
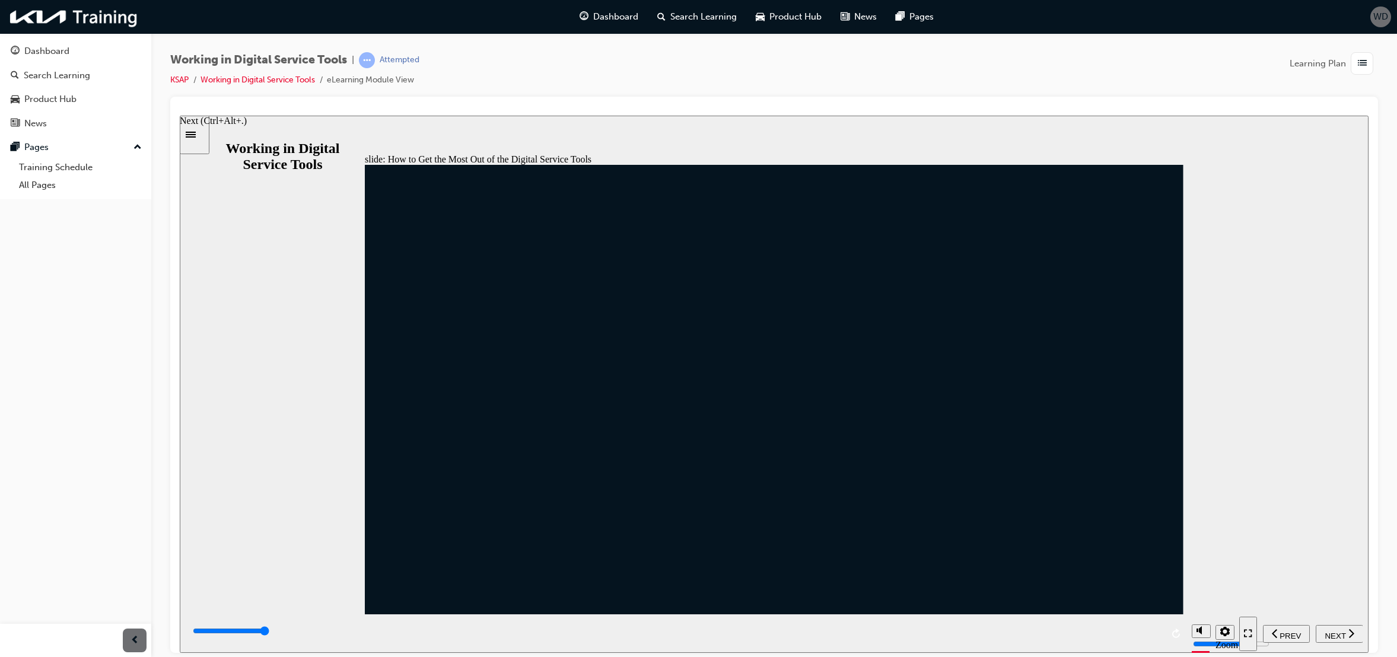
drag, startPoint x: 1340, startPoint y: 635, endPoint x: 1202, endPoint y: 621, distance: 138.9
click at [1340, 635] on span "NEXT" at bounding box center [1335, 635] width 21 height 9
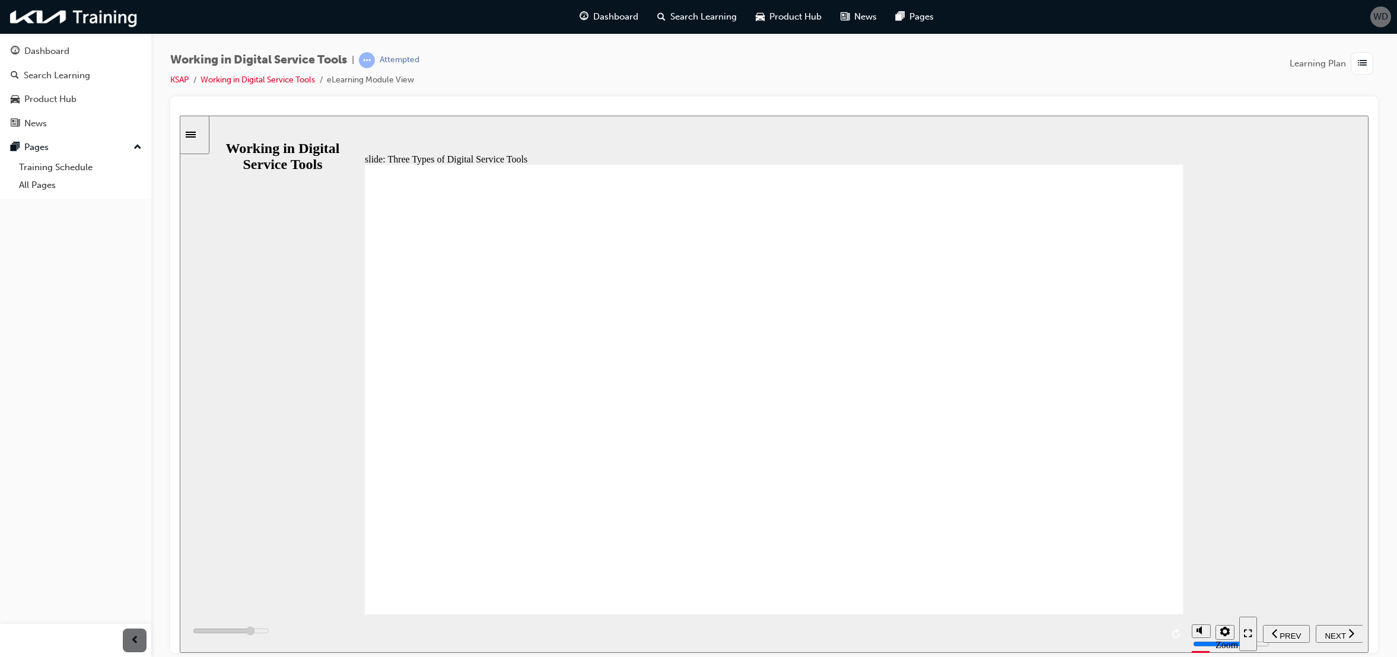
click at [1335, 631] on span "NEXT" at bounding box center [1335, 635] width 21 height 9
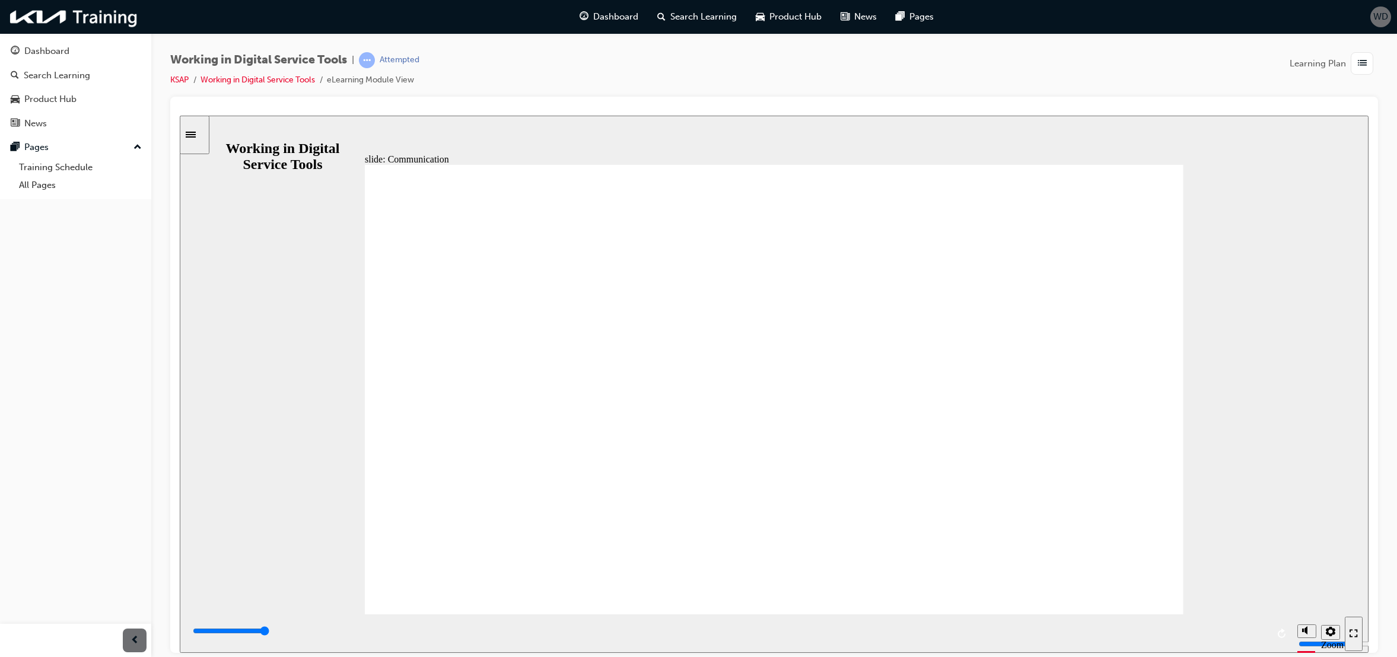
click at [1350, 631] on icon "next" at bounding box center [1351, 633] width 6 height 11
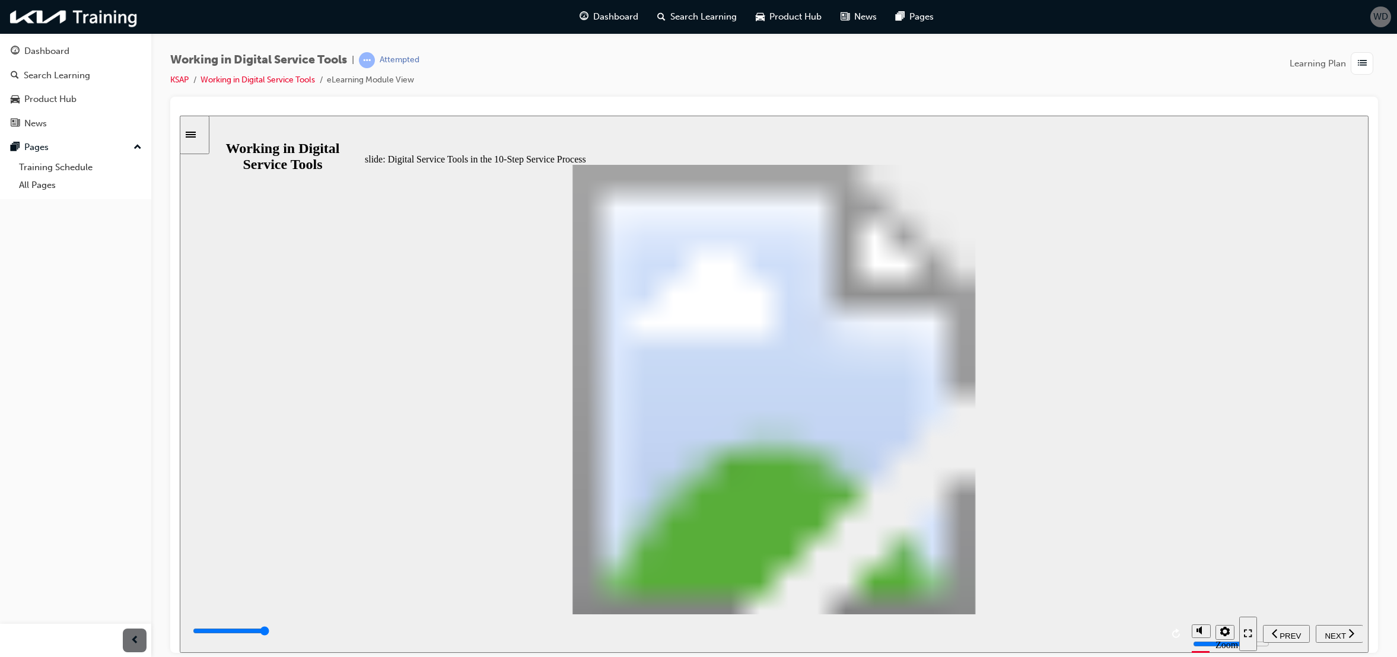
type input "15000"
